Goal: Task Accomplishment & Management: Use online tool/utility

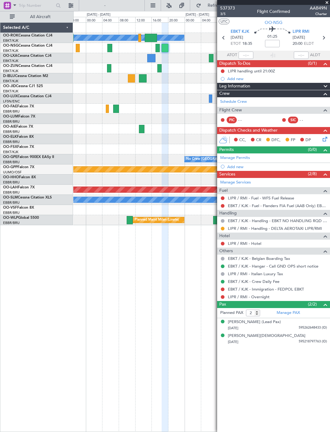
scroll to position [0, 1]
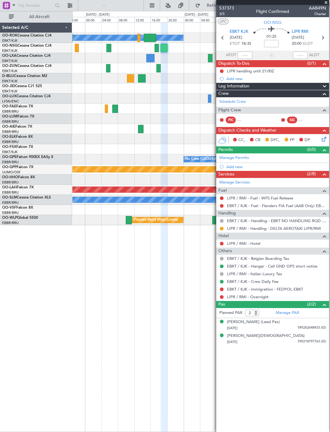
click at [325, 4] on span at bounding box center [326, 3] width 6 height 6
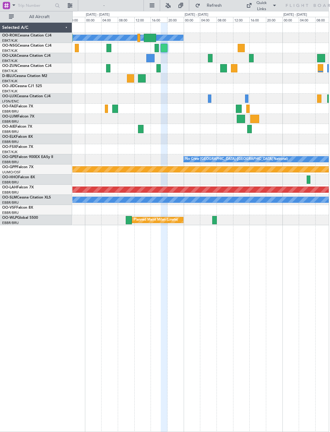
type input "0"
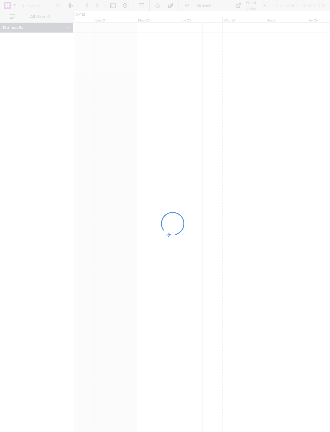
scroll to position [0, 1]
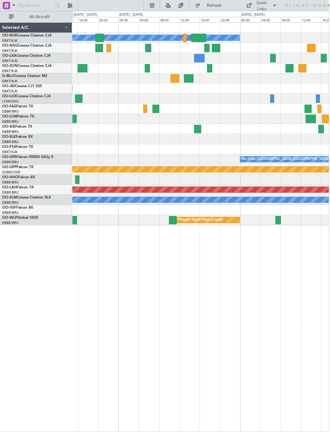
click at [152, 47] on div at bounding box center [200, 48] width 257 height 10
click at [149, 50] on div at bounding box center [148, 48] width 6 height 8
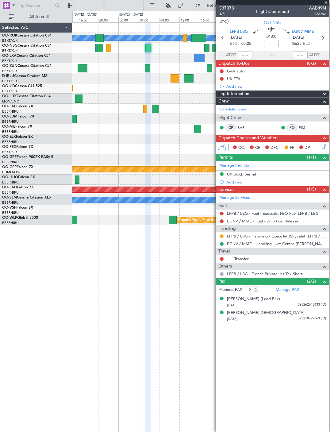
click at [329, 4] on span at bounding box center [326, 3] width 6 height 6
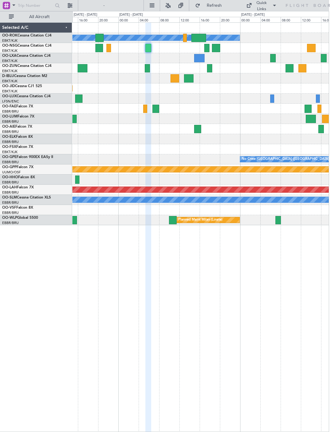
type input "0"
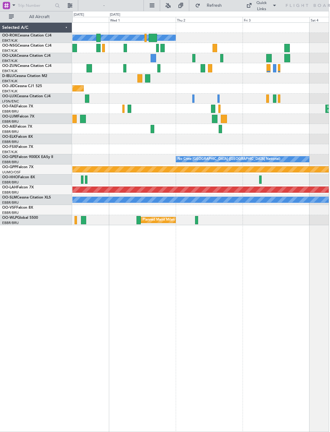
click at [195, 56] on div at bounding box center [193, 58] width 3 height 8
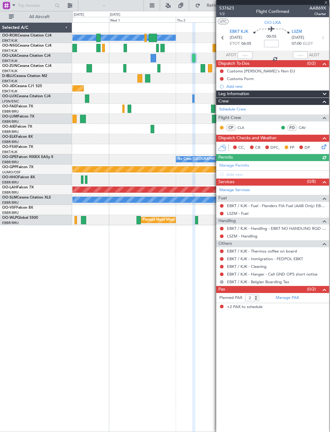
click at [328, 2] on div at bounding box center [272, 2] width 113 height 5
click at [328, 1] on span at bounding box center [326, 3] width 6 height 6
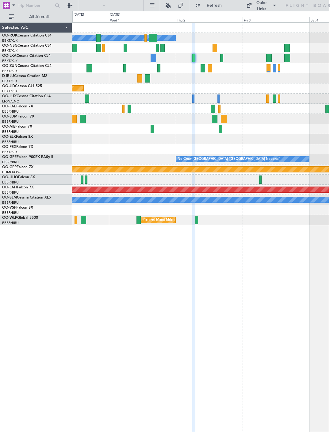
type input "0"
click at [204, 69] on div at bounding box center [203, 68] width 5 height 8
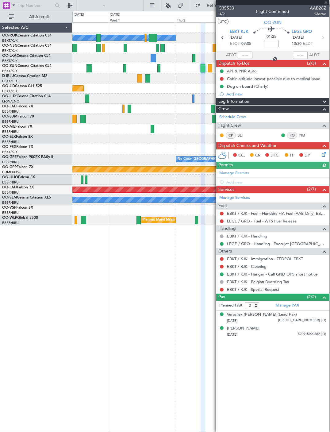
click at [328, 2] on div at bounding box center [272, 2] width 113 height 5
click at [327, 4] on div at bounding box center [272, 2] width 113 height 5
click at [328, 4] on span at bounding box center [326, 3] width 6 height 6
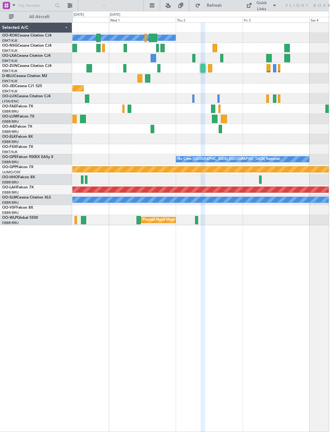
type input "0"
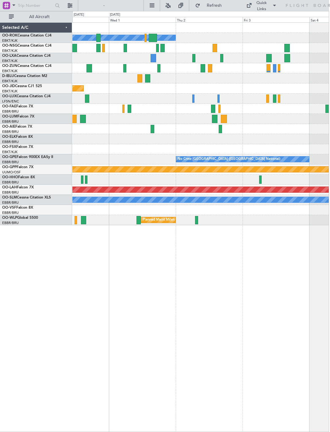
click at [215, 47] on div at bounding box center [215, 48] width 5 height 8
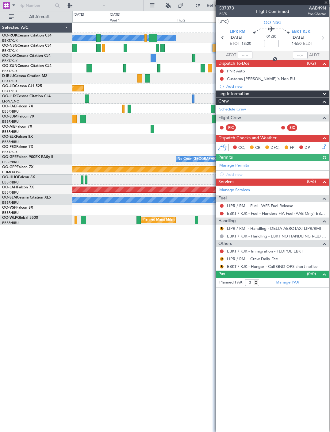
click at [329, 1] on div at bounding box center [272, 2] width 113 height 5
click at [328, 2] on span at bounding box center [326, 3] width 6 height 6
